Goal: Transaction & Acquisition: Purchase product/service

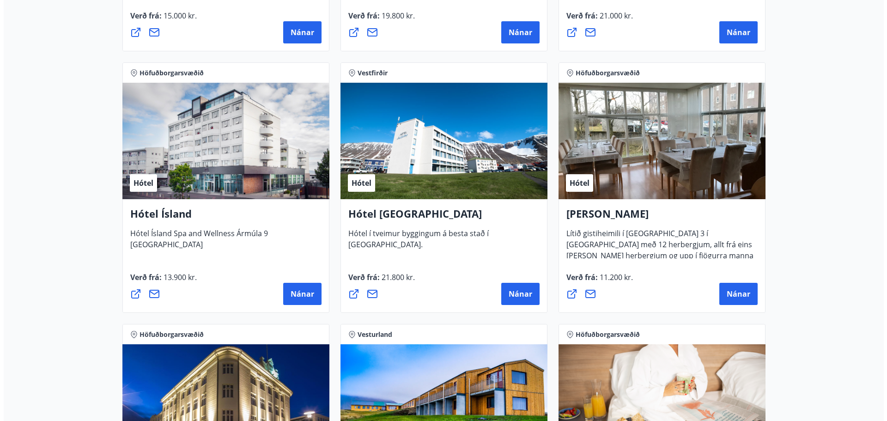
scroll to position [1293, 0]
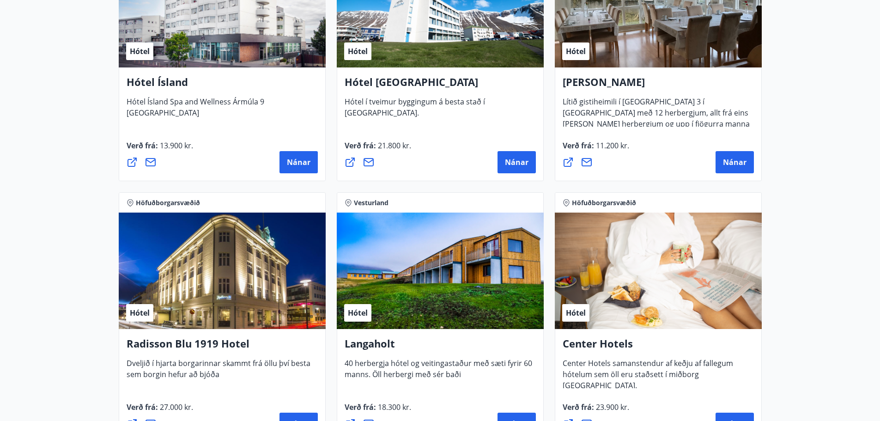
drag, startPoint x: 286, startPoint y: 167, endPoint x: 260, endPoint y: 161, distance: 27.0
click at [260, 161] on div "Nánar" at bounding box center [222, 162] width 191 height 22
click at [296, 163] on span "Nánar" at bounding box center [299, 162] width 24 height 10
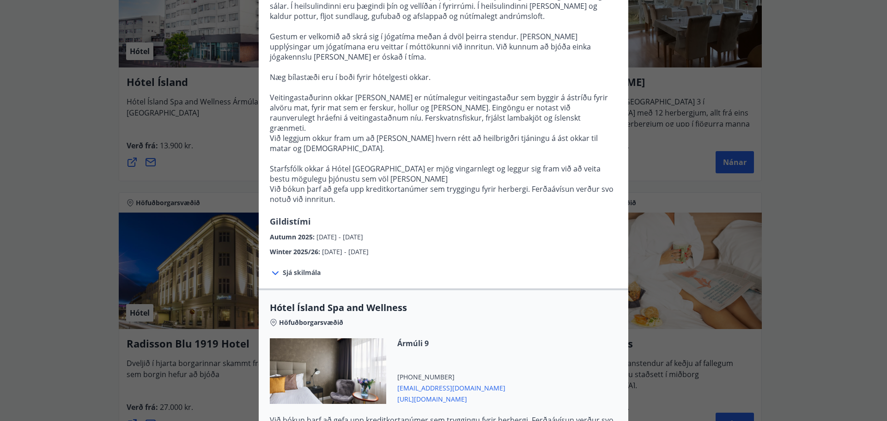
scroll to position [231, 0]
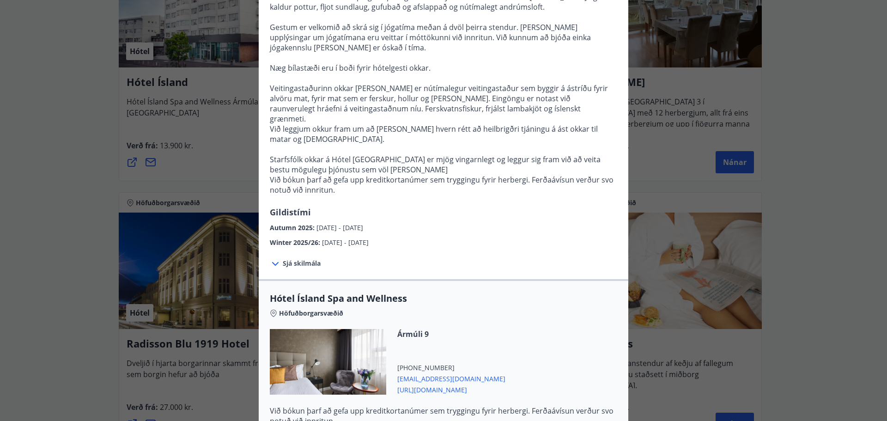
click at [300, 259] on span "Sjá skilmála" at bounding box center [302, 263] width 38 height 9
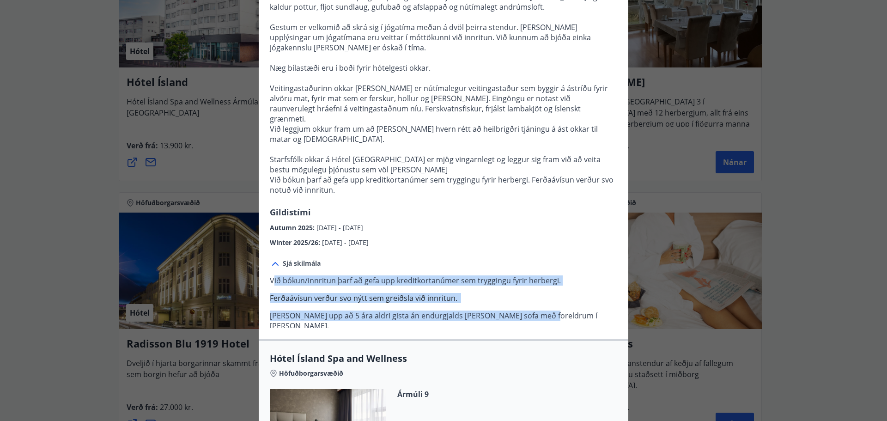
drag, startPoint x: 270, startPoint y: 248, endPoint x: 536, endPoint y: 287, distance: 268.9
click at [536, 287] on p "Við bókun/innritun þarf að gefa upp kreditkortanúmer sem tryggingu fyrir herber…" at bounding box center [443, 302] width 347 height 55
click at [509, 308] on div "Sjá skilmála Við bókun/innritun þarf að gefa upp kreditkortanúmer sem tryggingu…" at bounding box center [443, 293] width 369 height 91
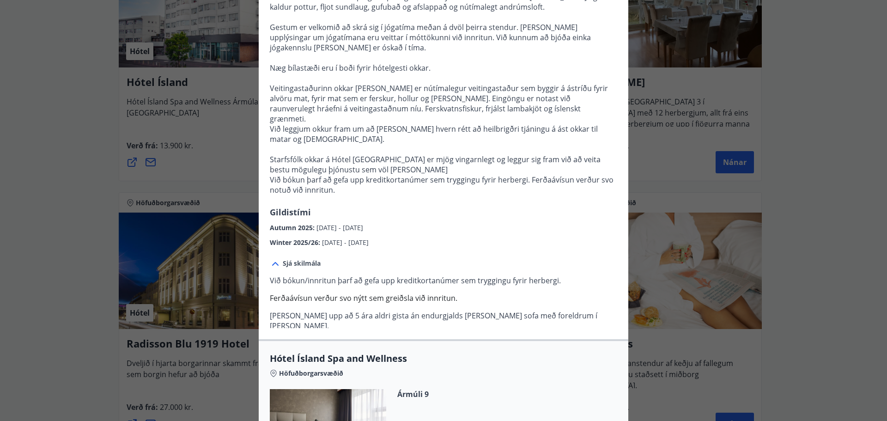
drag, startPoint x: 379, startPoint y: 199, endPoint x: 320, endPoint y: 198, distance: 58.7
click at [320, 223] on span "[DATE] - [DATE]" at bounding box center [339, 227] width 47 height 9
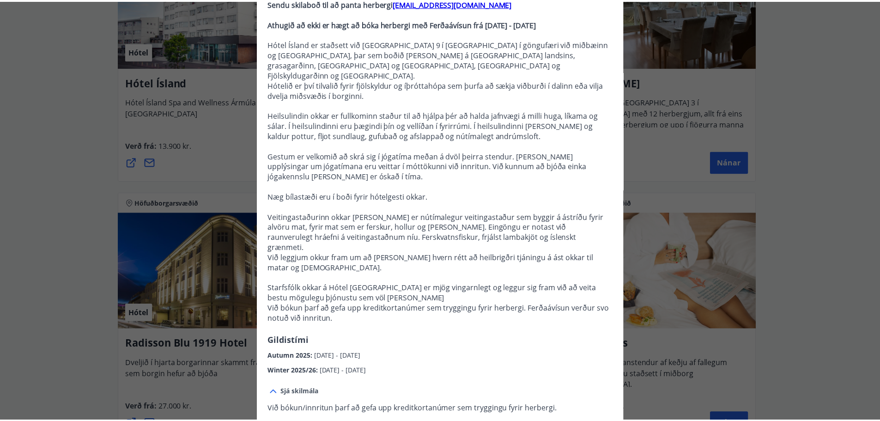
scroll to position [92, 0]
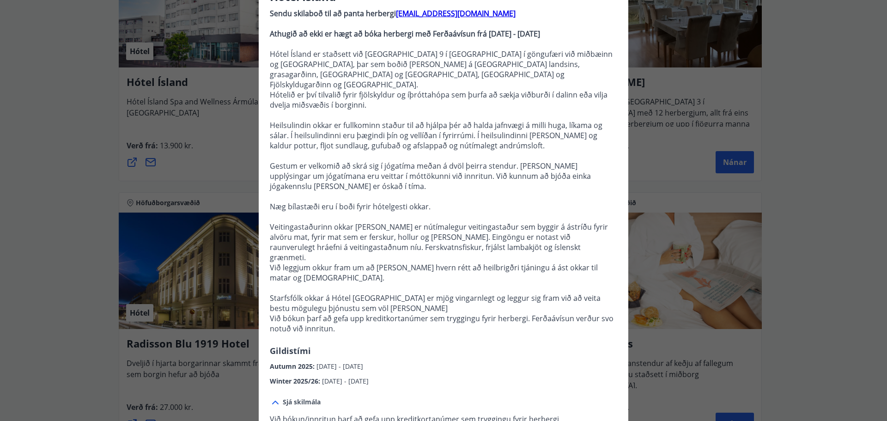
click at [845, 207] on div "Hótel Ísland Sendu skilaboð til að panta herbergi [EMAIL_ADDRESS][DOMAIN_NAME] …" at bounding box center [443, 118] width 887 height 421
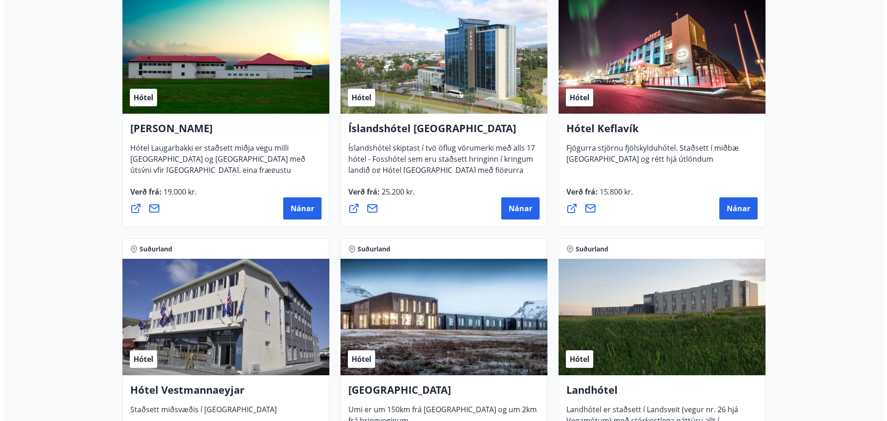
scroll to position [1755, 0]
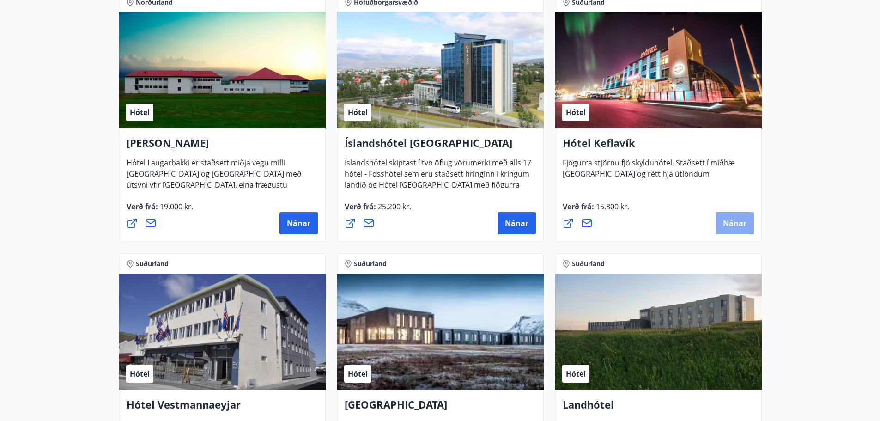
click at [734, 221] on span "Nánar" at bounding box center [735, 223] width 24 height 10
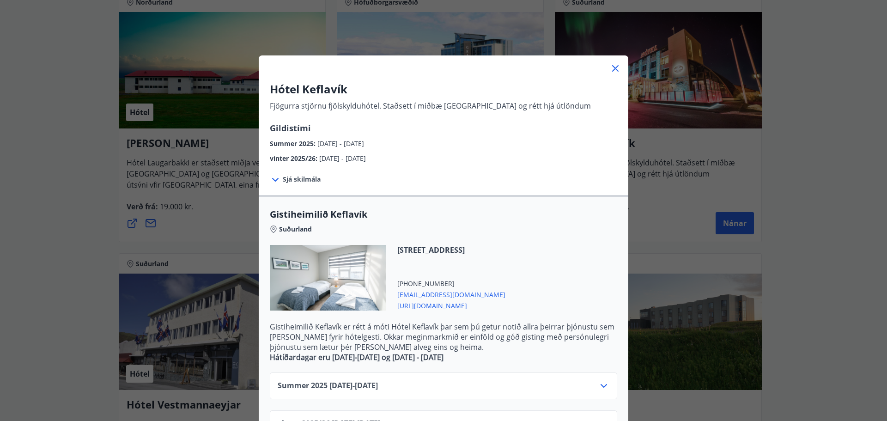
click at [312, 181] on span "Sjá skilmála" at bounding box center [302, 179] width 38 height 9
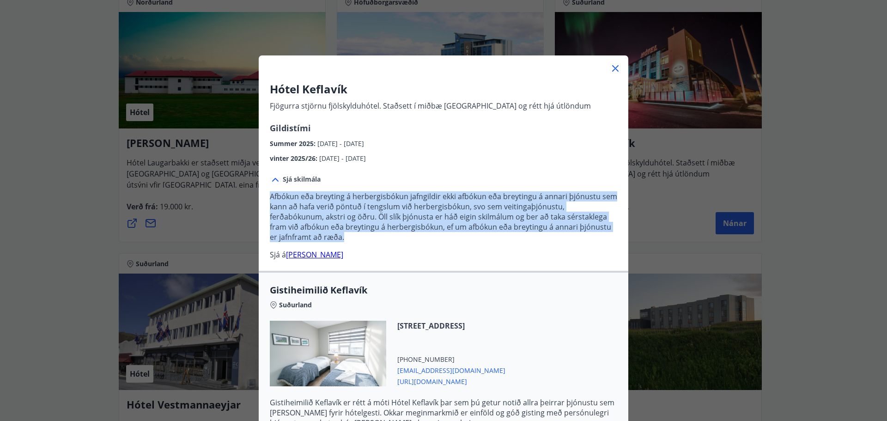
drag, startPoint x: 288, startPoint y: 237, endPoint x: 266, endPoint y: 199, distance: 43.4
click at [270, 199] on p "Afbókun eða breyting á herbergisbókun jafngildir ekki afbókun eða breytingu á a…" at bounding box center [443, 216] width 347 height 51
click at [396, 232] on p "Afbókun eða breyting á herbergisbókun jafngildir ekki afbókun eða breytingu á a…" at bounding box center [443, 216] width 347 height 51
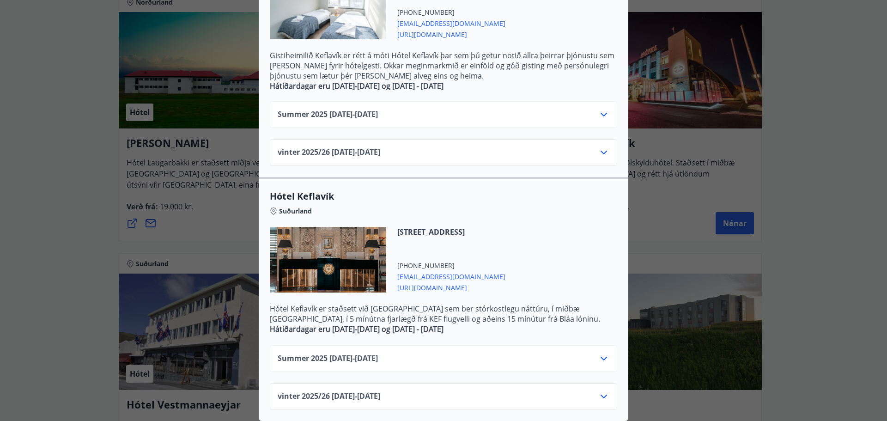
scroll to position [354, 0]
click at [598, 391] on icon at bounding box center [603, 396] width 11 height 11
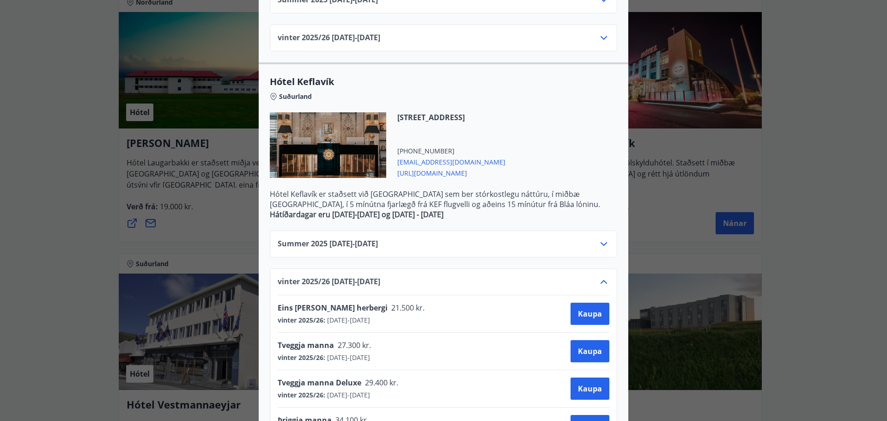
scroll to position [492, 0]
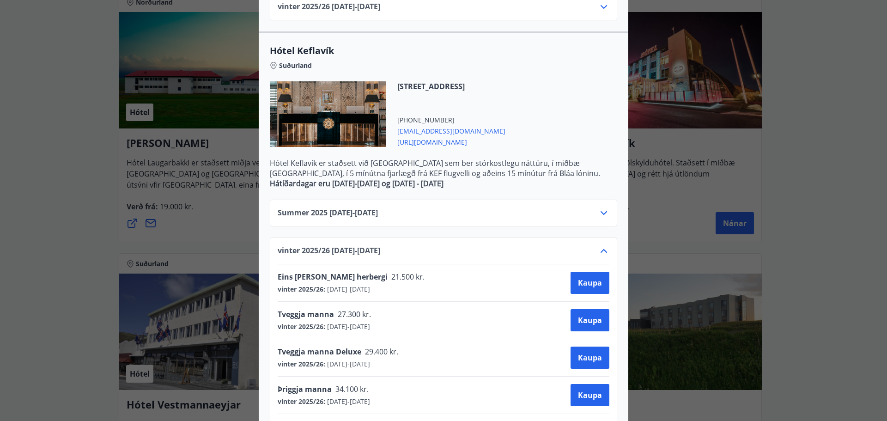
click at [817, 242] on div "Hótel Keflavík Fjögurra stjörnu fjölskylduhótel. Staðsett í miðbæ [GEOGRAPHIC_D…" at bounding box center [443, 210] width 887 height 421
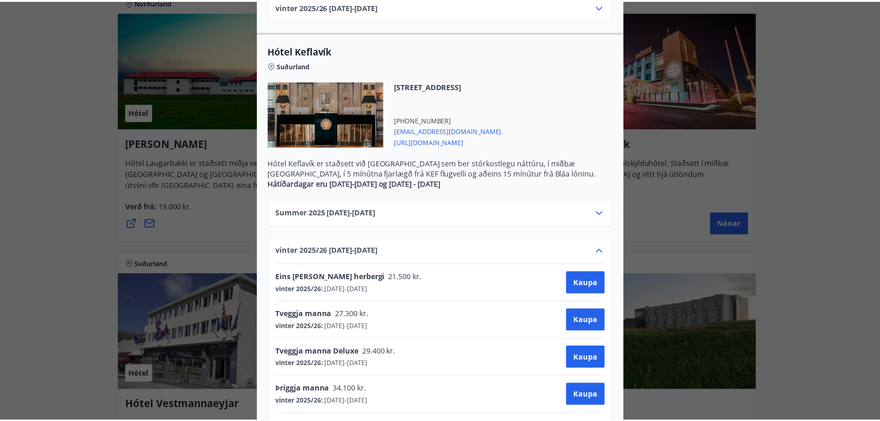
scroll to position [0, 0]
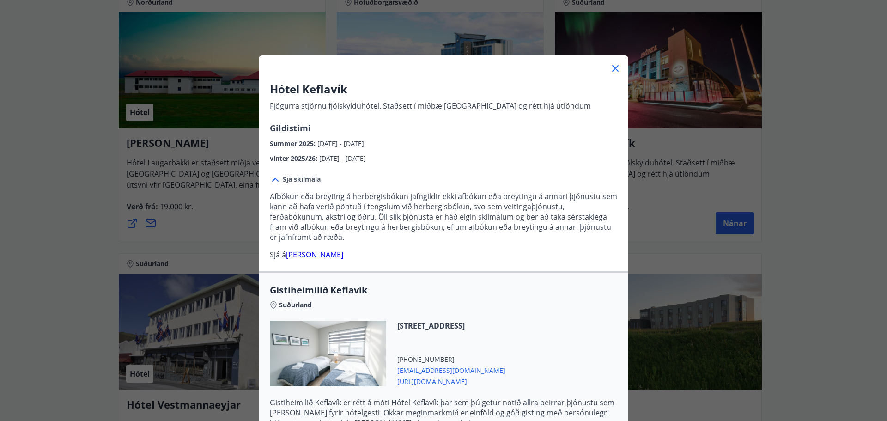
click at [621, 67] on div at bounding box center [443, 64] width 369 height 18
click at [610, 68] on icon at bounding box center [615, 68] width 11 height 11
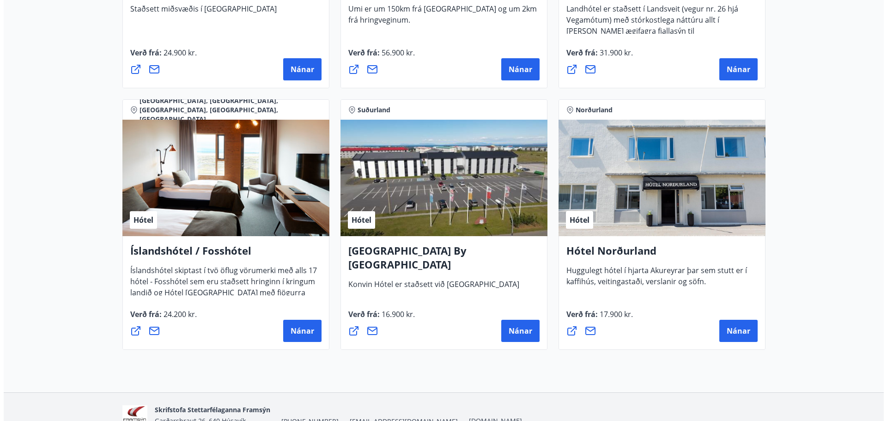
scroll to position [2170, 0]
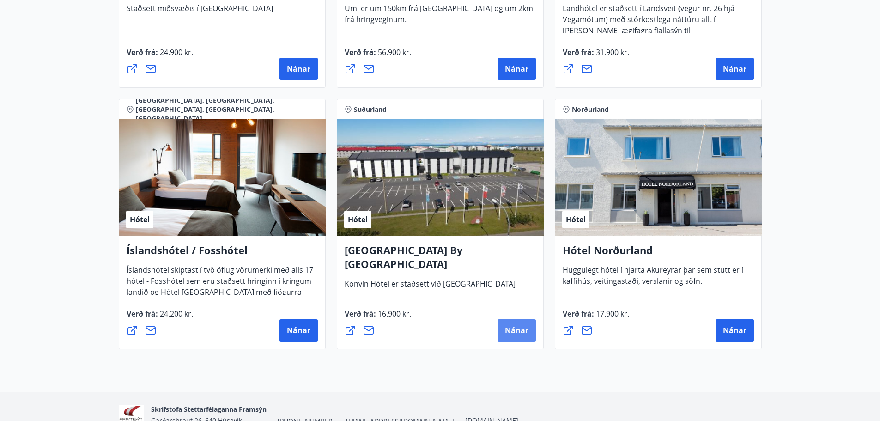
click at [522, 330] on span "Nánar" at bounding box center [517, 330] width 24 height 10
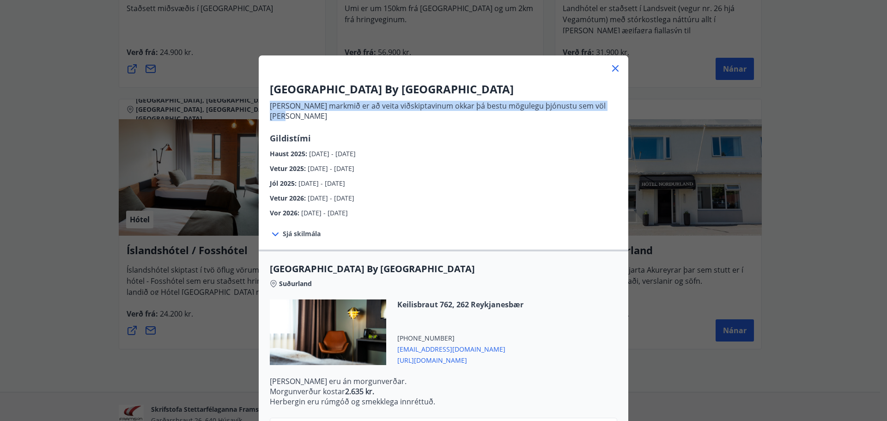
drag, startPoint x: 268, startPoint y: 106, endPoint x: 604, endPoint y: 107, distance: 335.7
click at [604, 107] on p "[PERSON_NAME] markmið er að veita viðskiptavinum okkar þá bestu mögulegu þjónus…" at bounding box center [443, 111] width 347 height 20
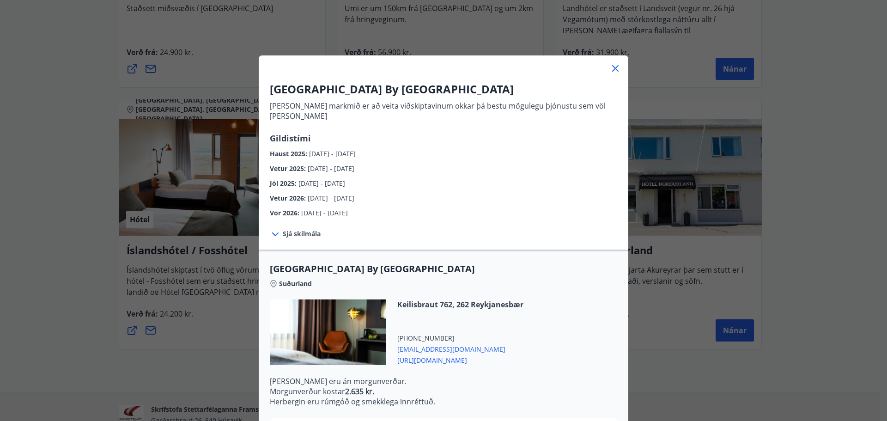
click at [593, 188] on div "Vetur 2026 : [DATE] - [DATE]" at bounding box center [443, 195] width 347 height 15
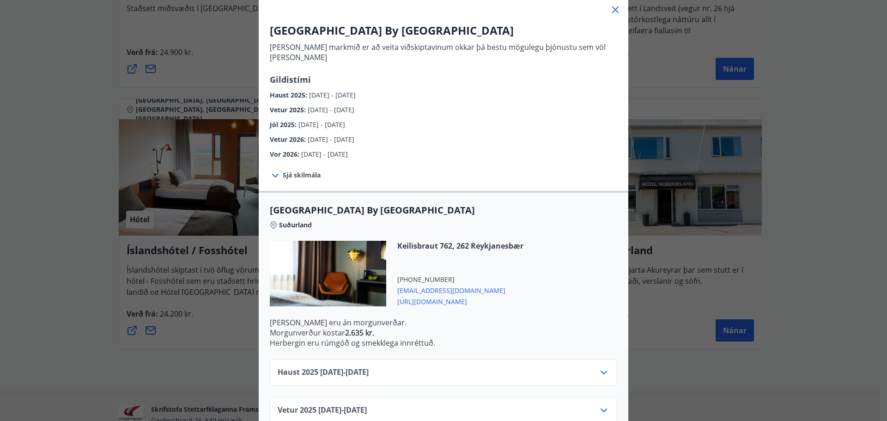
scroll to position [92, 0]
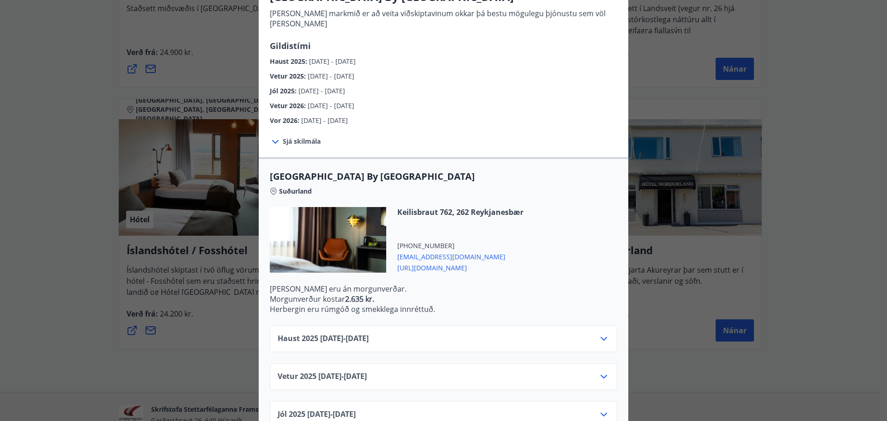
click at [278, 135] on div at bounding box center [276, 141] width 13 height 12
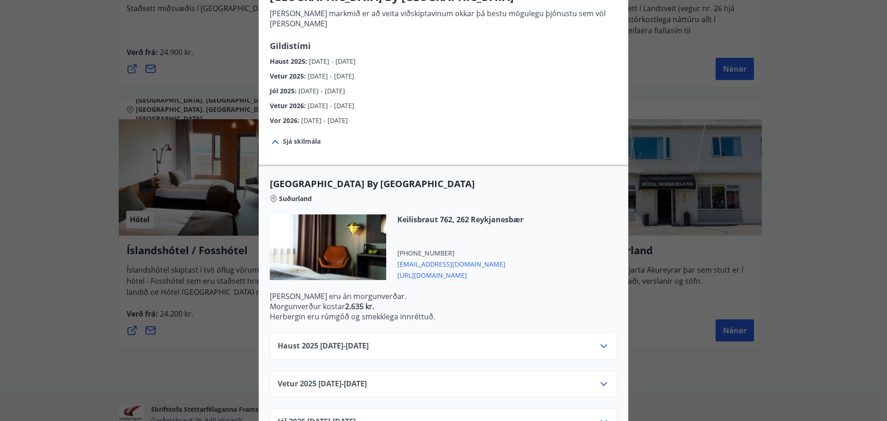
click at [278, 135] on div at bounding box center [276, 141] width 13 height 12
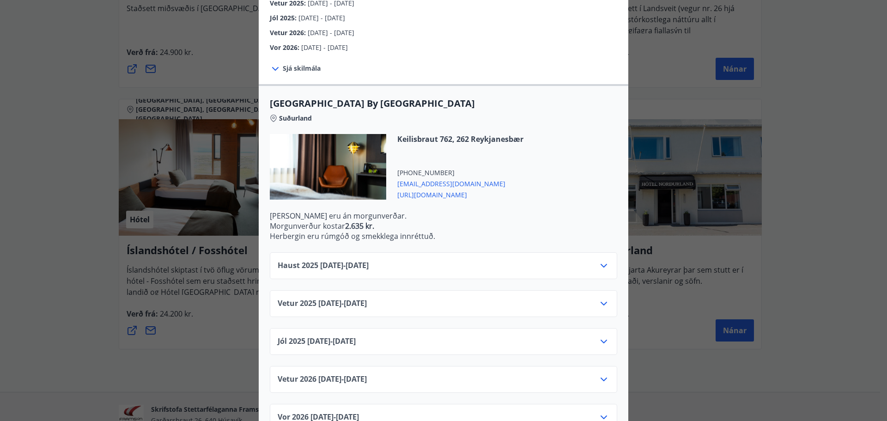
scroll to position [183, 0]
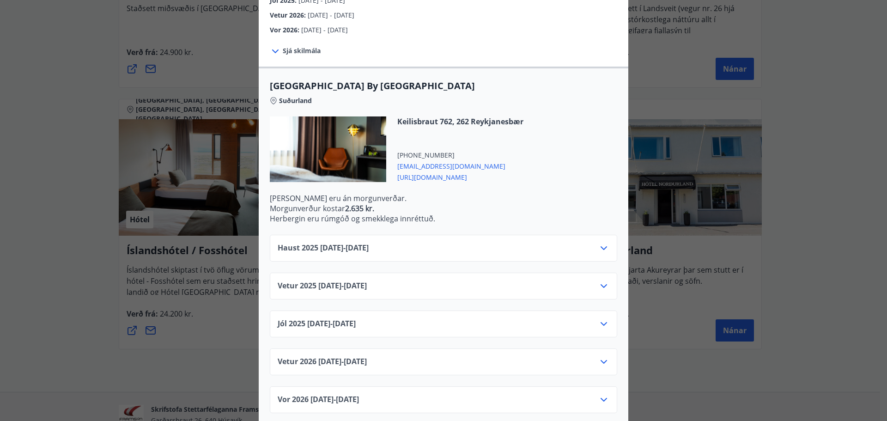
click at [598, 280] on icon at bounding box center [603, 285] width 11 height 11
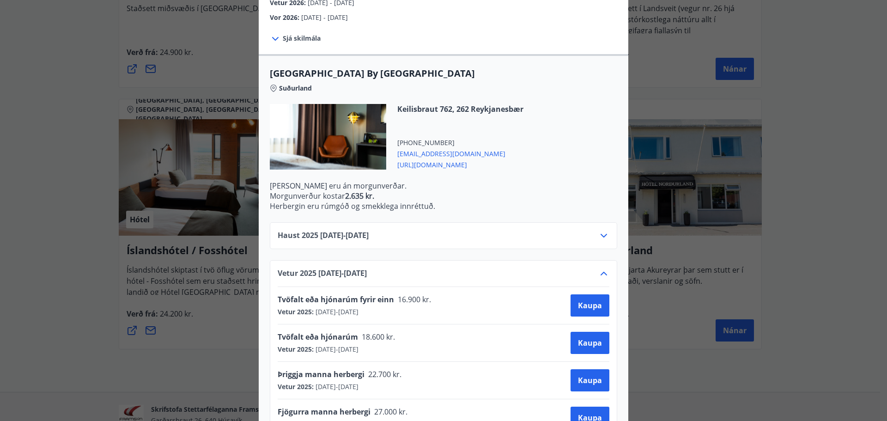
scroll to position [194, 0]
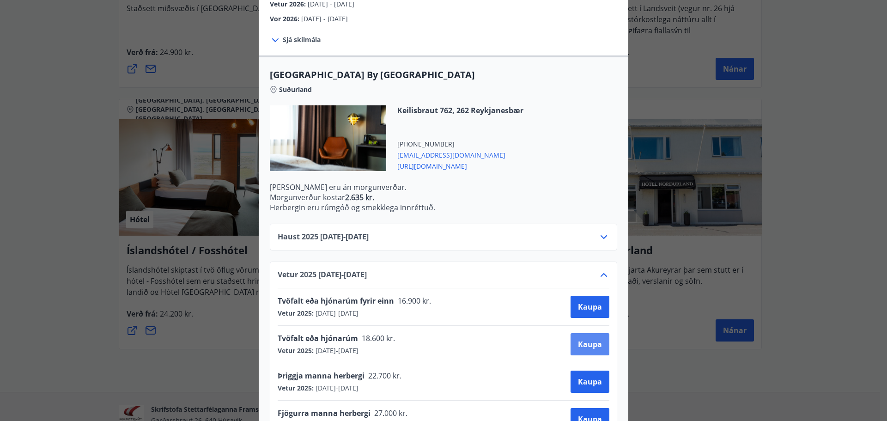
click at [580, 339] on span "Kaupa" at bounding box center [590, 344] width 24 height 10
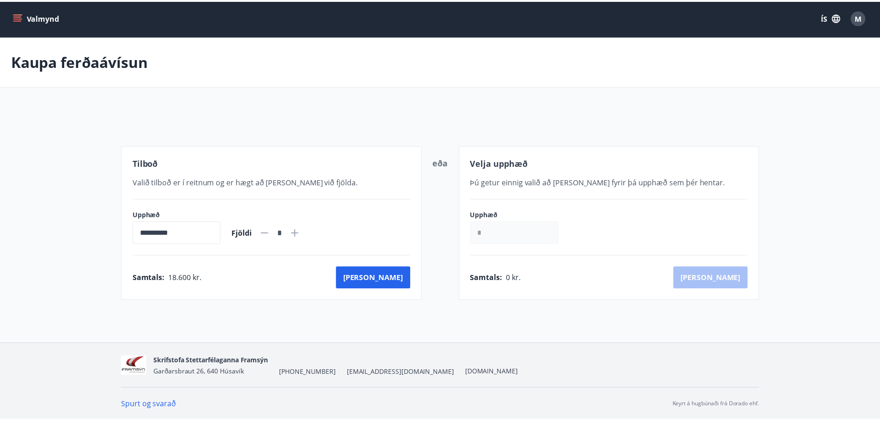
scroll to position [1, 0]
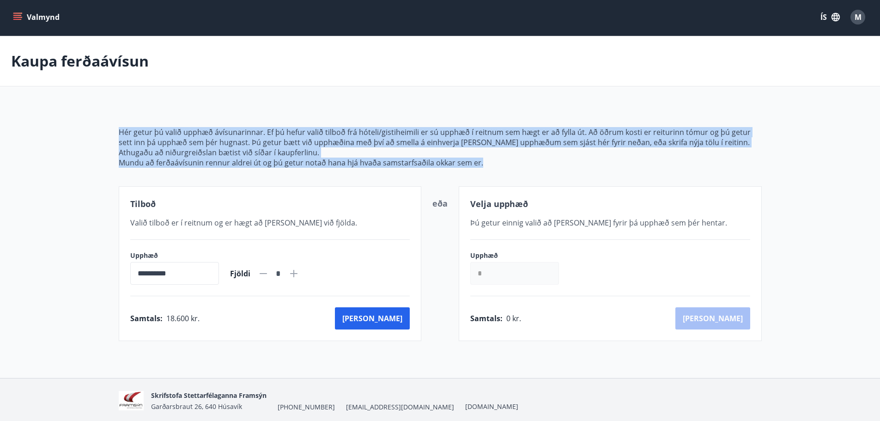
drag, startPoint x: 475, startPoint y: 164, endPoint x: 121, endPoint y: 130, distance: 355.9
click at [121, 130] on span "Hér getur þú valið upphæð ávísunarinnar. Ef þú hefur valið tilboð frá hóteli/gi…" at bounding box center [440, 147] width 643 height 41
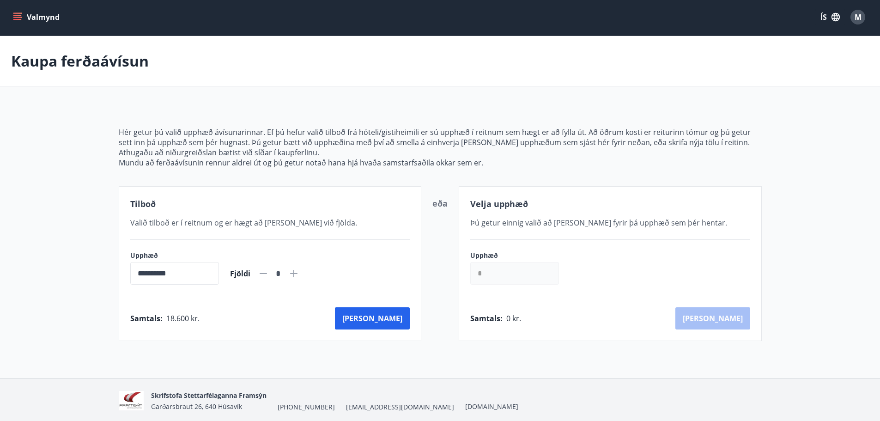
click at [163, 204] on div "Tilboð" at bounding box center [270, 204] width 280 height 12
click at [386, 321] on button "[PERSON_NAME]" at bounding box center [372, 318] width 75 height 22
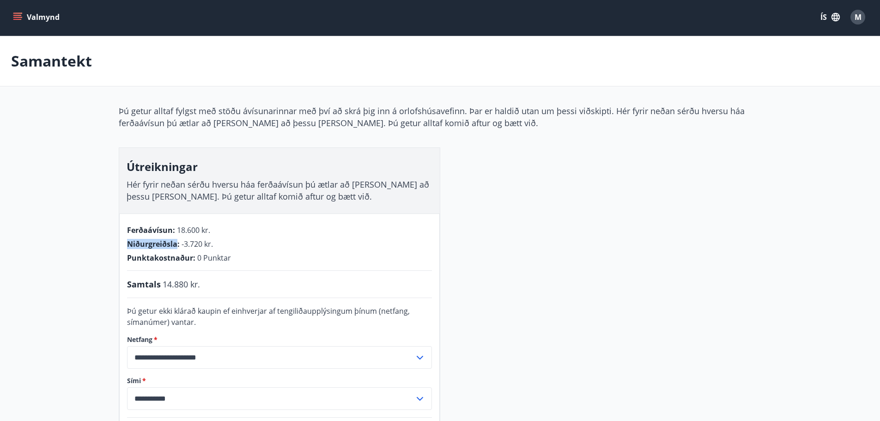
drag, startPoint x: 126, startPoint y: 243, endPoint x: 176, endPoint y: 245, distance: 50.4
click at [176, 245] on div "**********" at bounding box center [279, 351] width 320 height 276
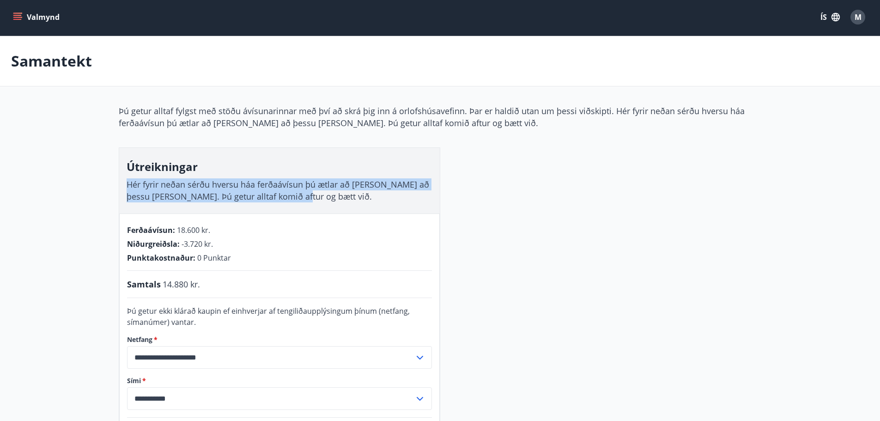
drag, startPoint x: 308, startPoint y: 199, endPoint x: 126, endPoint y: 187, distance: 181.9
click at [126, 187] on div "Útreikningar Hér fyrir neðan sérðu hversu háa ferðaávísun þú ætlar að [PERSON_N…" at bounding box center [279, 181] width 320 height 66
click at [491, 181] on div "**********" at bounding box center [440, 301] width 643 height 392
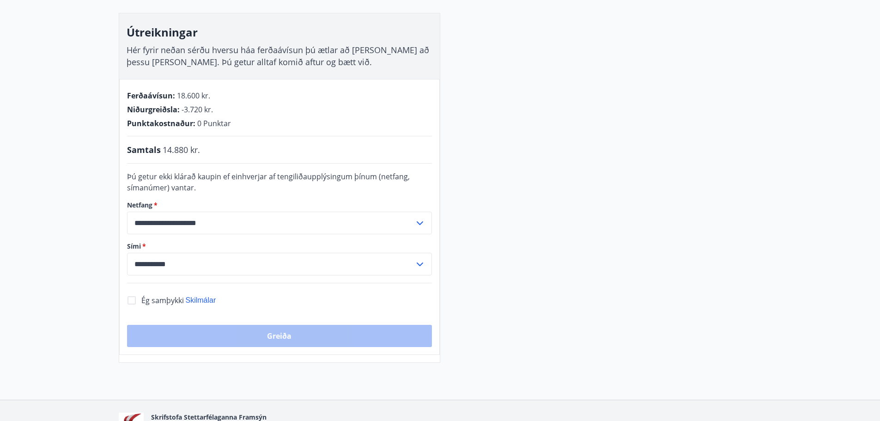
scroll to position [140, 0]
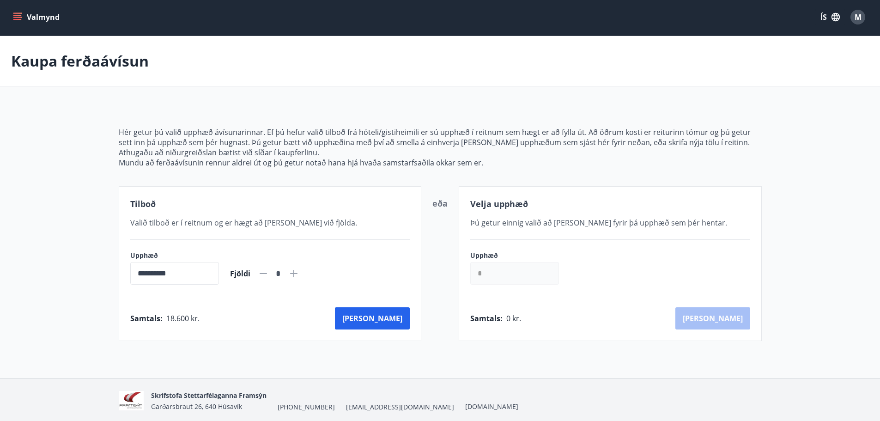
scroll to position [1, 0]
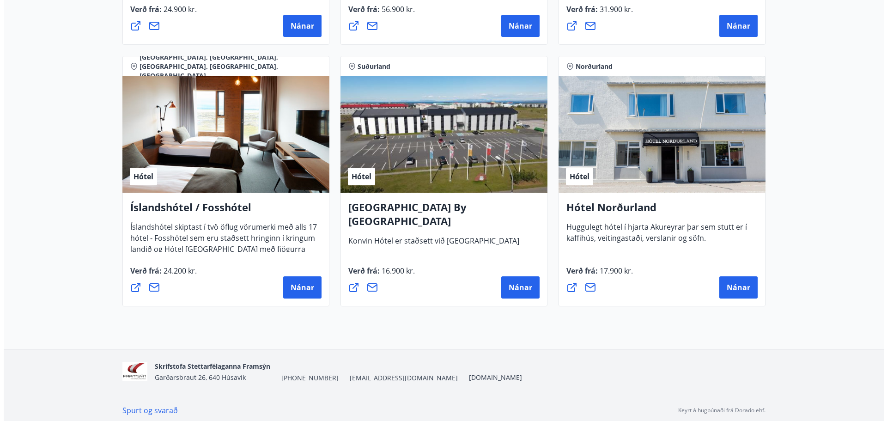
scroll to position [2219, 0]
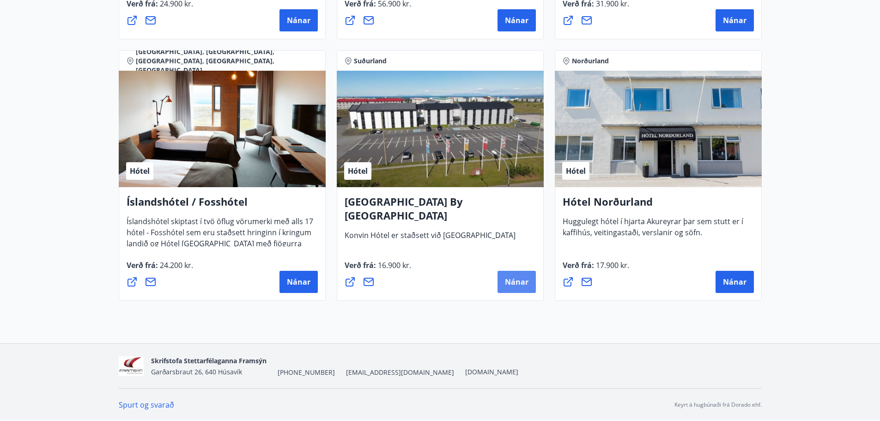
click at [506, 283] on span "Nánar" at bounding box center [517, 282] width 24 height 10
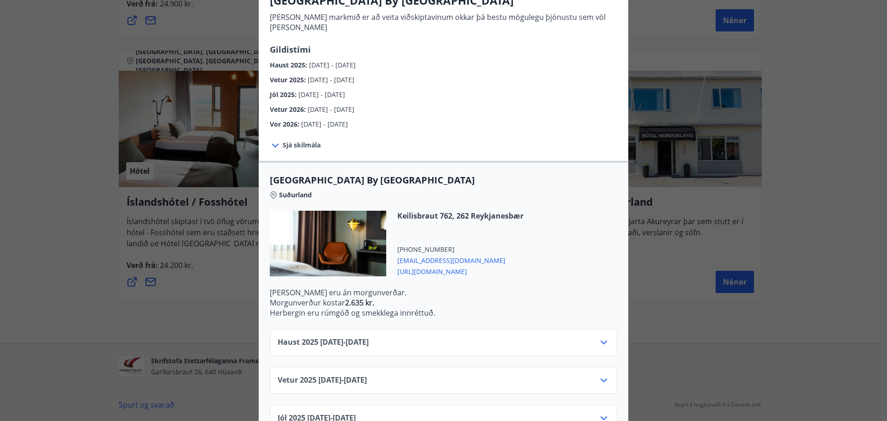
scroll to position [183, 0]
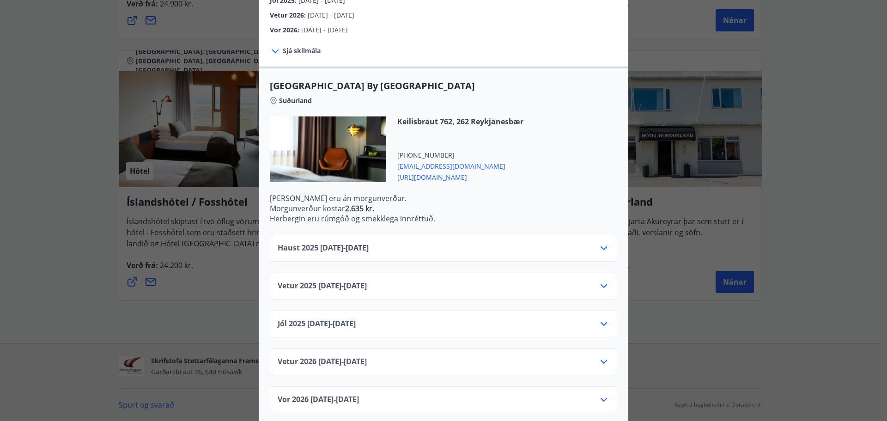
click at [429, 280] on div "Vetur 2025 01.11.25 - 19.12.25" at bounding box center [444, 289] width 332 height 18
click at [598, 280] on icon at bounding box center [603, 285] width 11 height 11
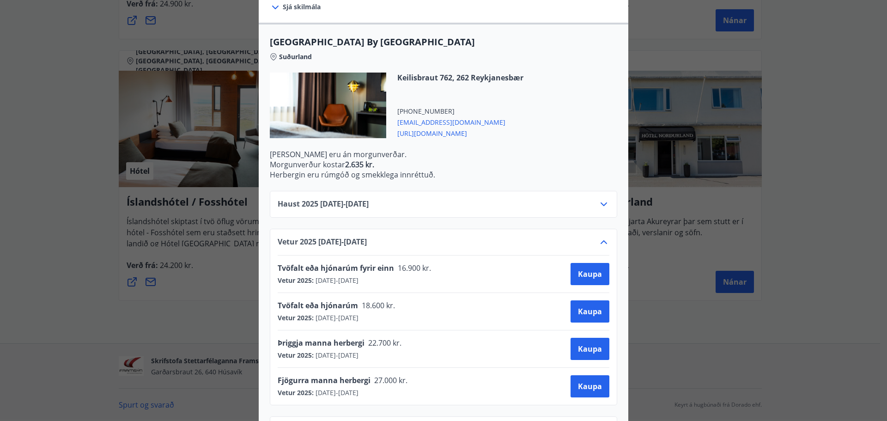
scroll to position [229, 0]
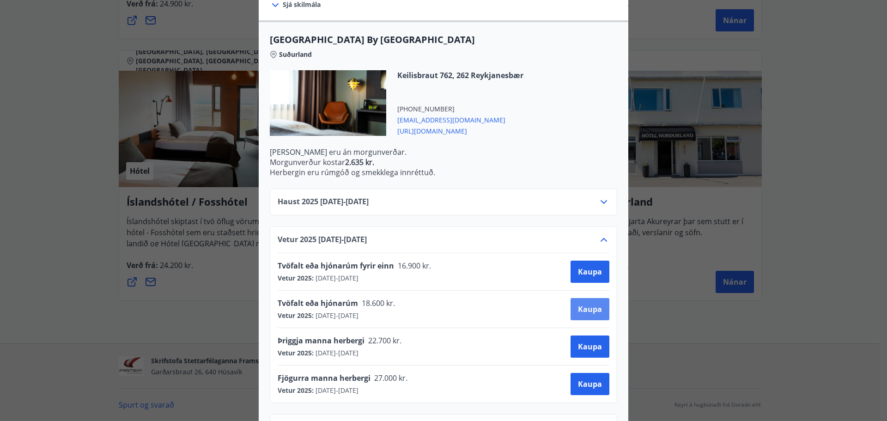
click at [591, 304] on span "Kaupa" at bounding box center [590, 309] width 24 height 10
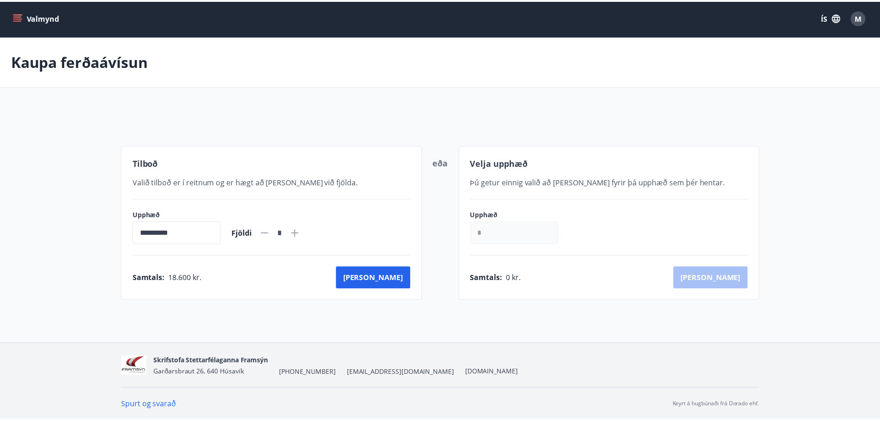
scroll to position [1, 0]
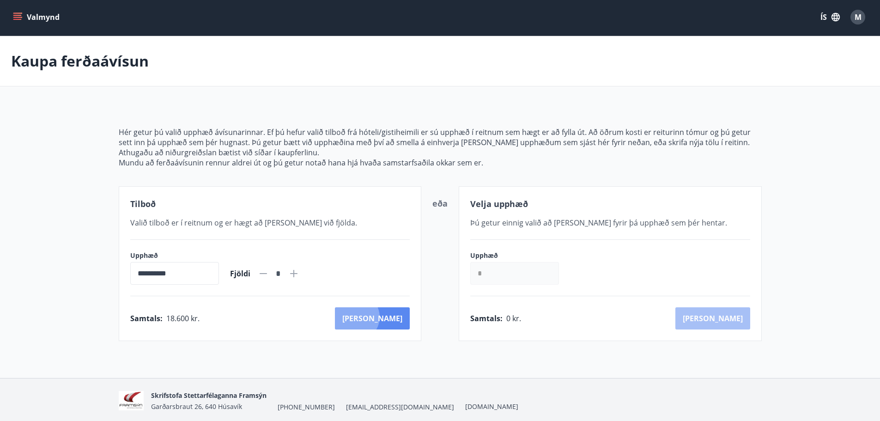
click at [396, 317] on button "[PERSON_NAME]" at bounding box center [372, 318] width 75 height 22
